Goal: Task Accomplishment & Management: Manage account settings

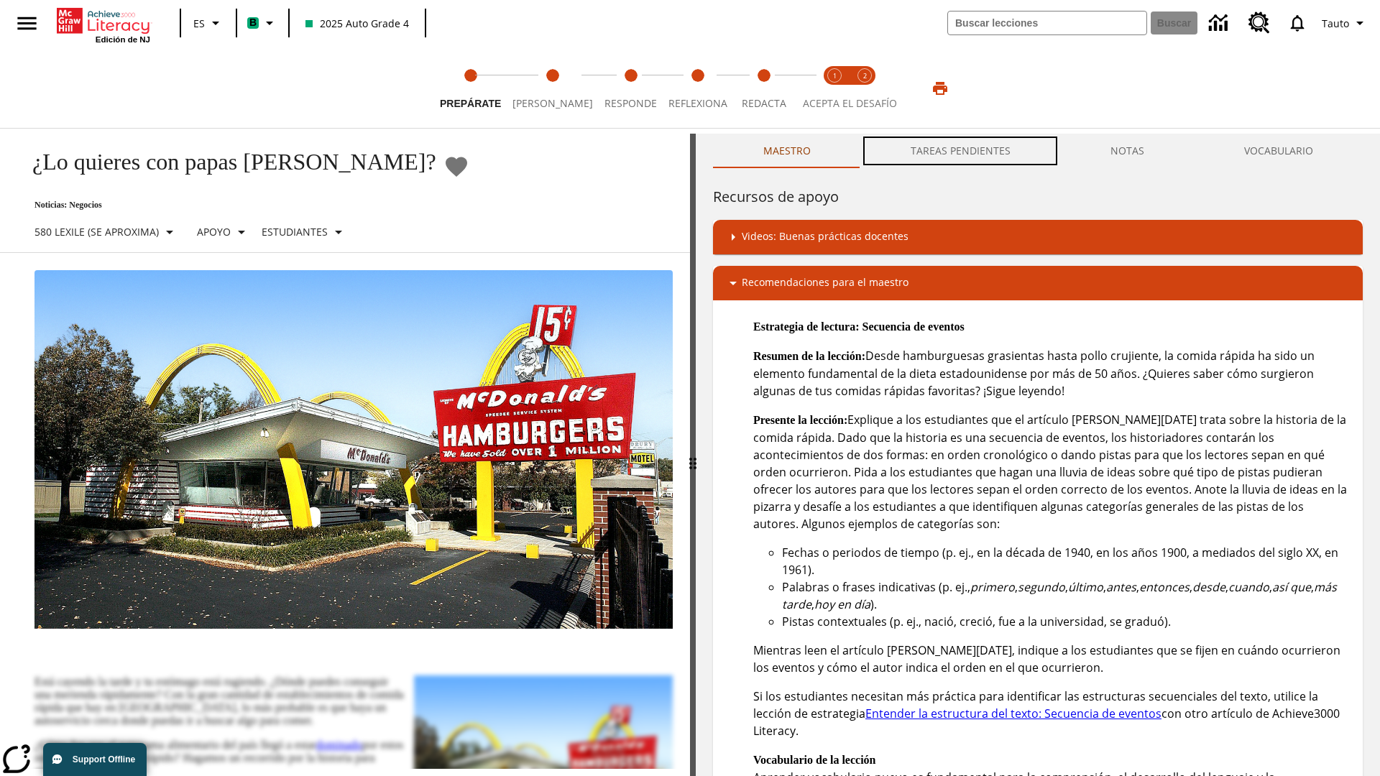
click at [961, 151] on button "TAREAS PENDIENTES" at bounding box center [960, 151] width 200 height 35
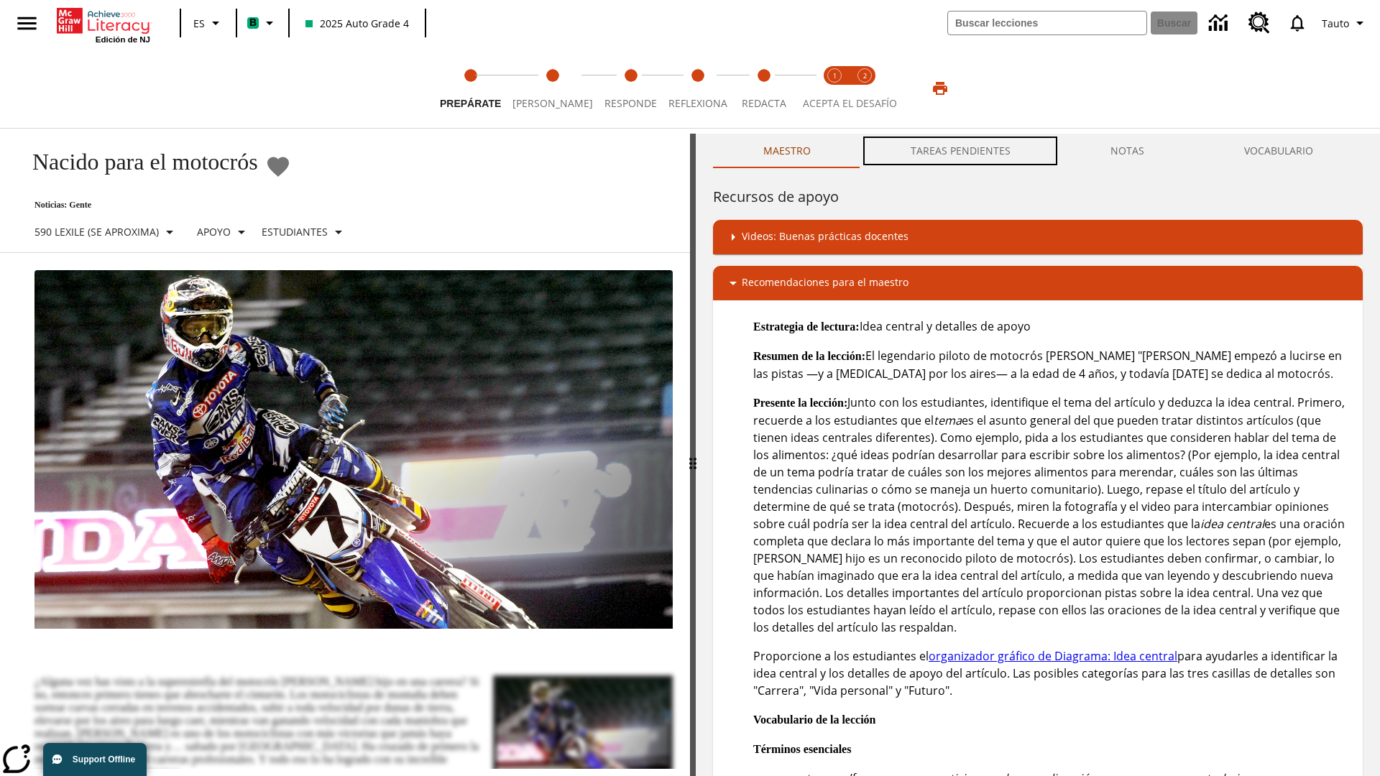
click at [961, 151] on button "TAREAS PENDIENTES" at bounding box center [960, 151] width 200 height 35
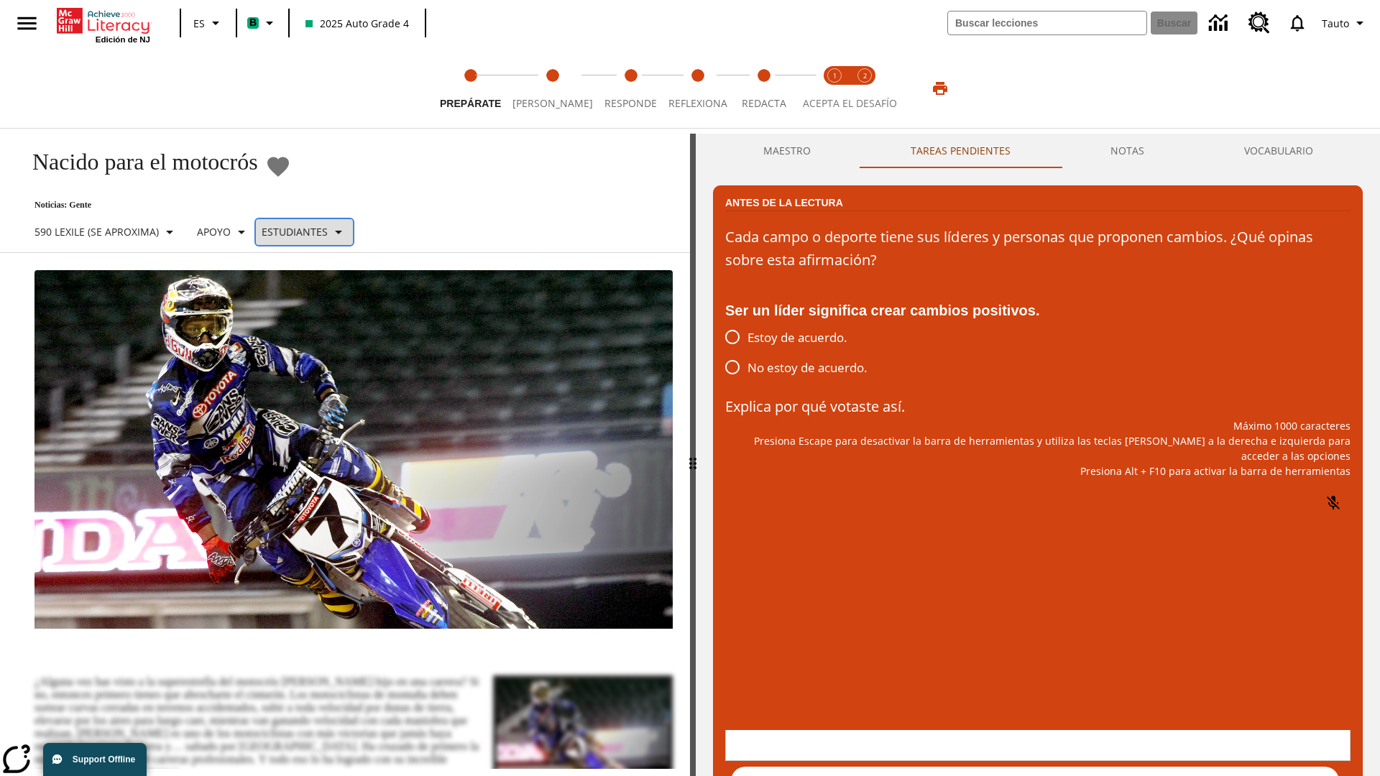
click at [313, 231] on p "Estudiantes" at bounding box center [295, 231] width 66 height 15
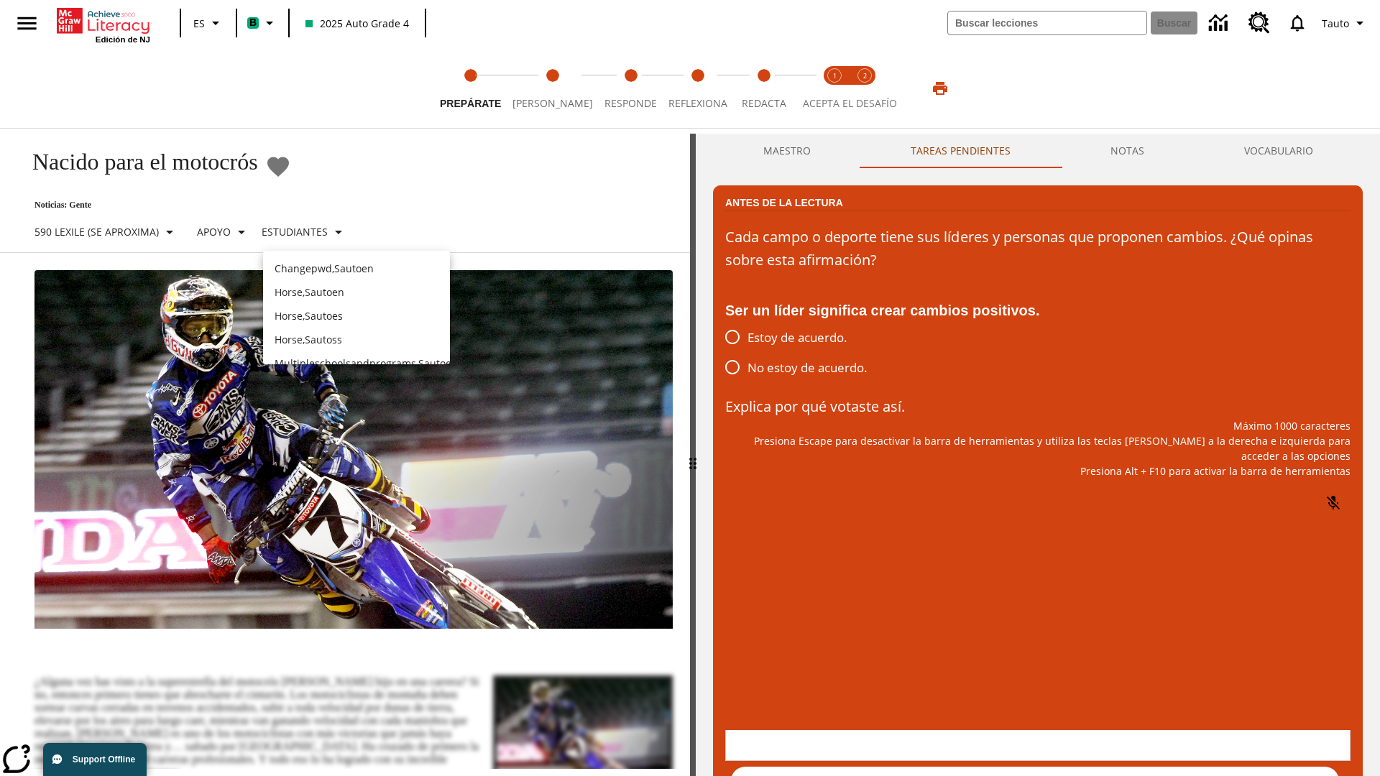
click at [357, 308] on p "Horse , Sautoes" at bounding box center [357, 315] width 164 height 15
